Goal: Find specific page/section: Find specific page/section

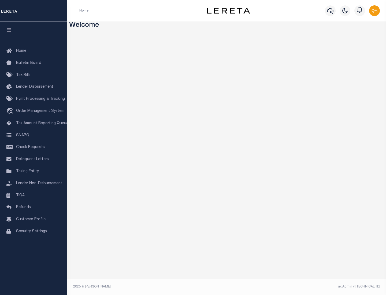
click at [34, 195] on link "TIQA" at bounding box center [33, 196] width 67 height 12
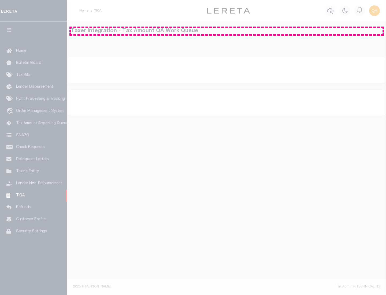
select select "200"
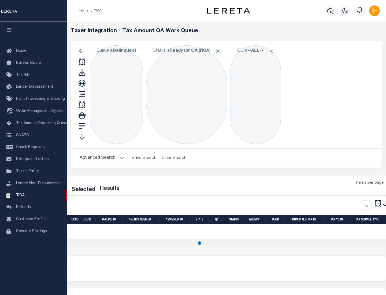
select select "200"
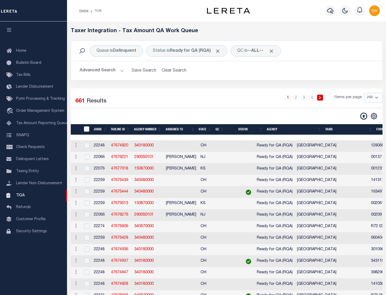
click at [220, 51] on span "Click to Remove" at bounding box center [218, 51] width 6 height 6
